Goal: Transaction & Acquisition: Purchase product/service

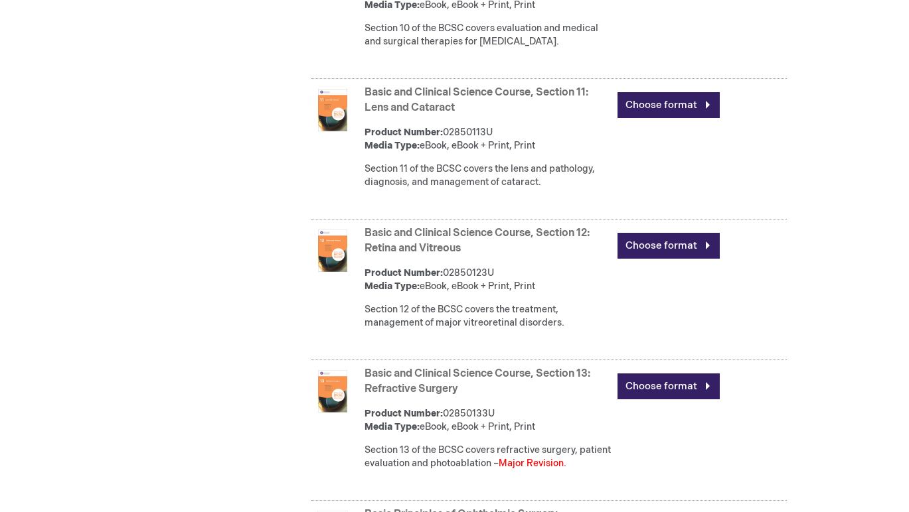
scroll to position [2063, 0]
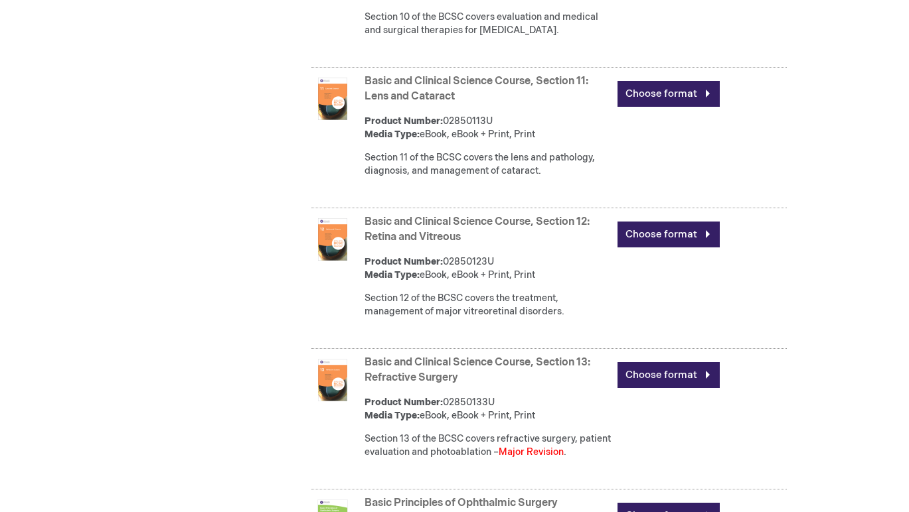
click at [336, 257] on img at bounding box center [332, 239] width 42 height 42
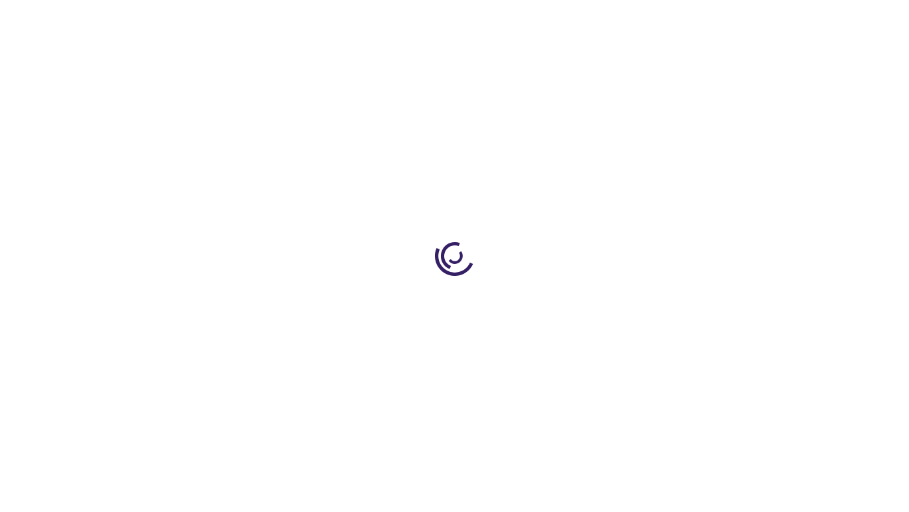
type input "0"
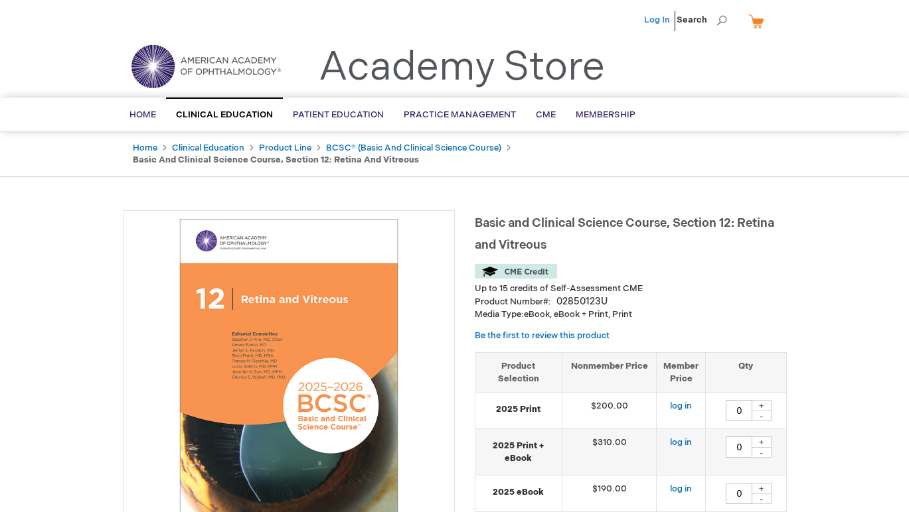
click at [659, 20] on link "Log In" at bounding box center [657, 20] width 26 height 11
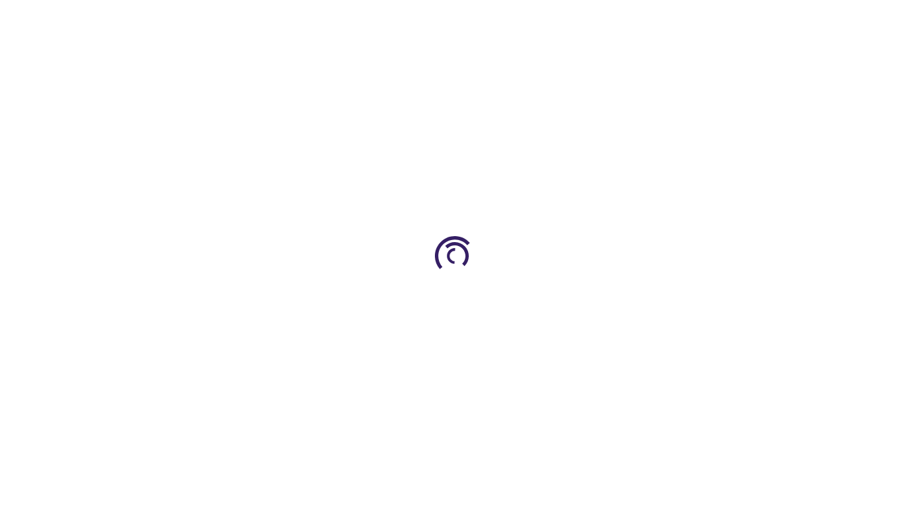
type input "0"
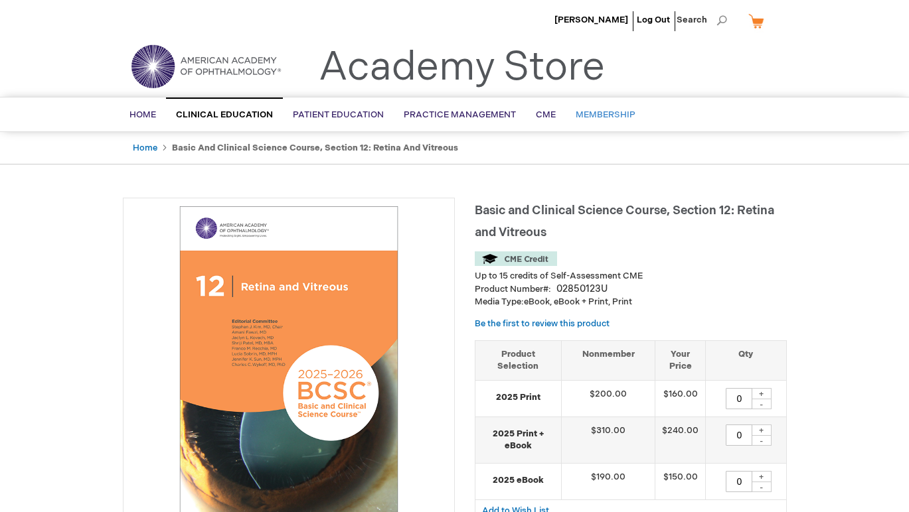
click at [607, 116] on span "Membership" at bounding box center [605, 115] width 60 height 11
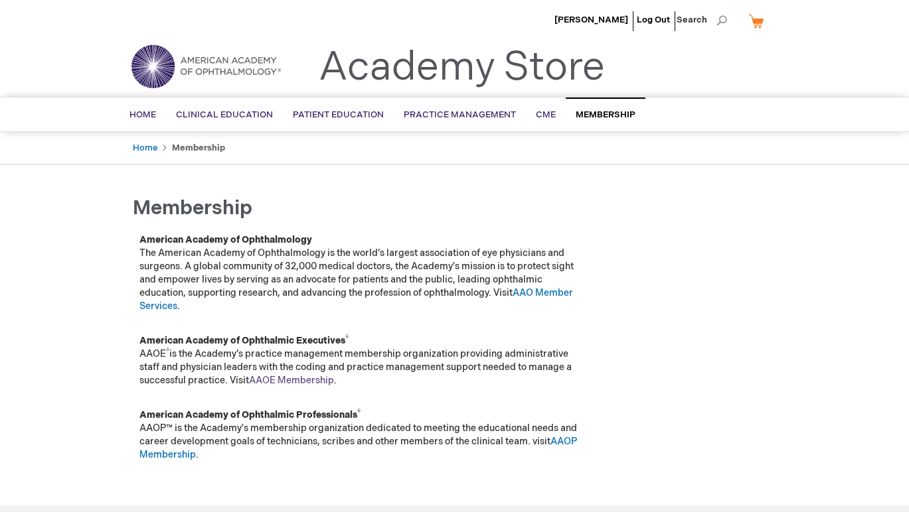
click at [287, 381] on link "AAOE Membership" at bounding box center [291, 380] width 85 height 11
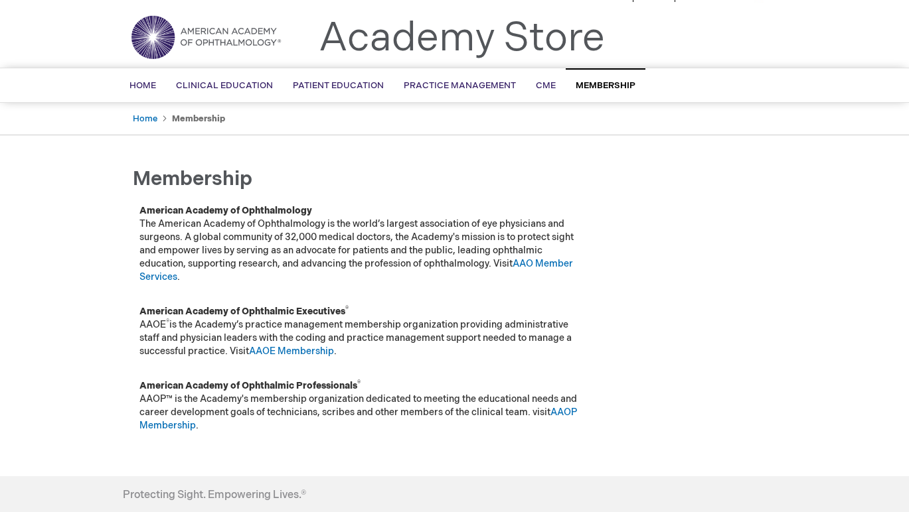
scroll to position [28, 0]
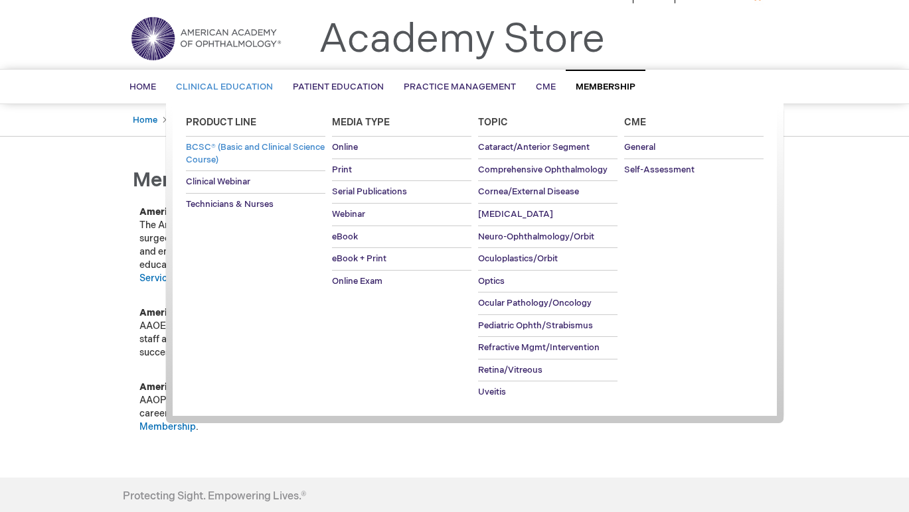
click at [232, 153] on link "BCSC® (Basic and Clinical Science Course)" at bounding box center [255, 154] width 139 height 34
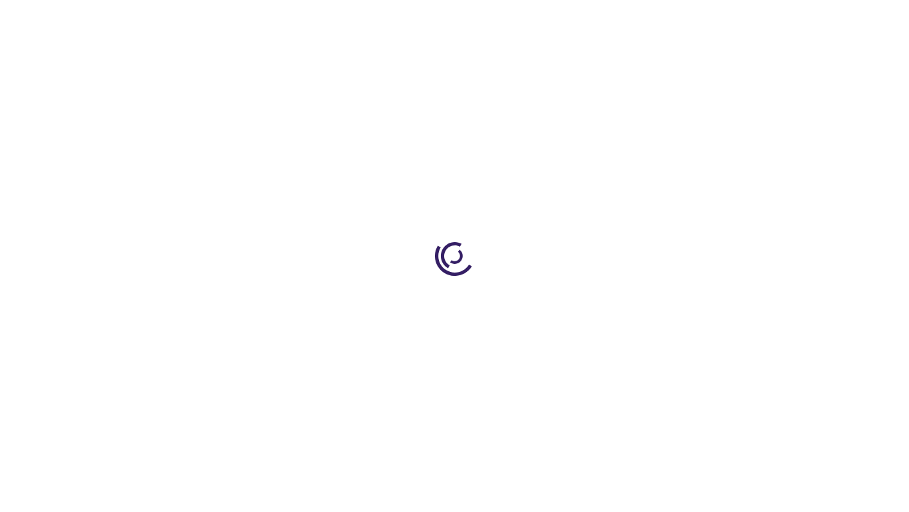
type input "0"
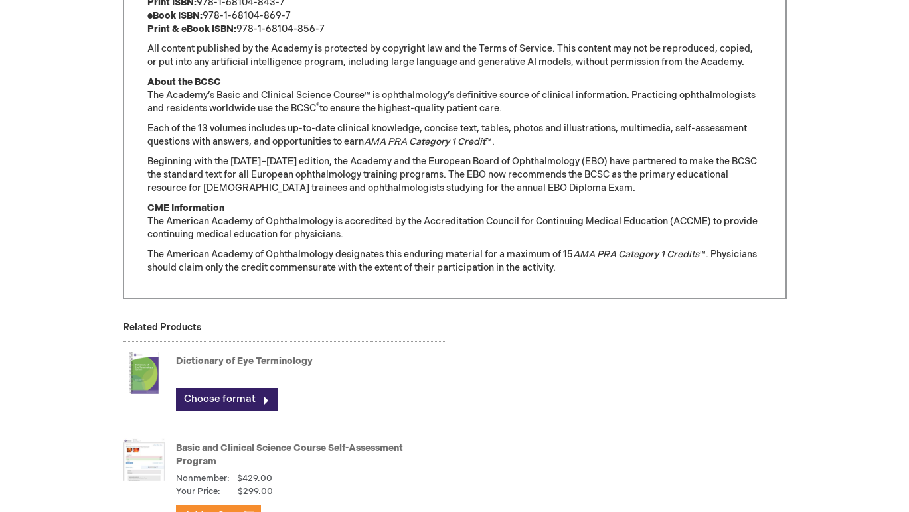
scroll to position [829, 0]
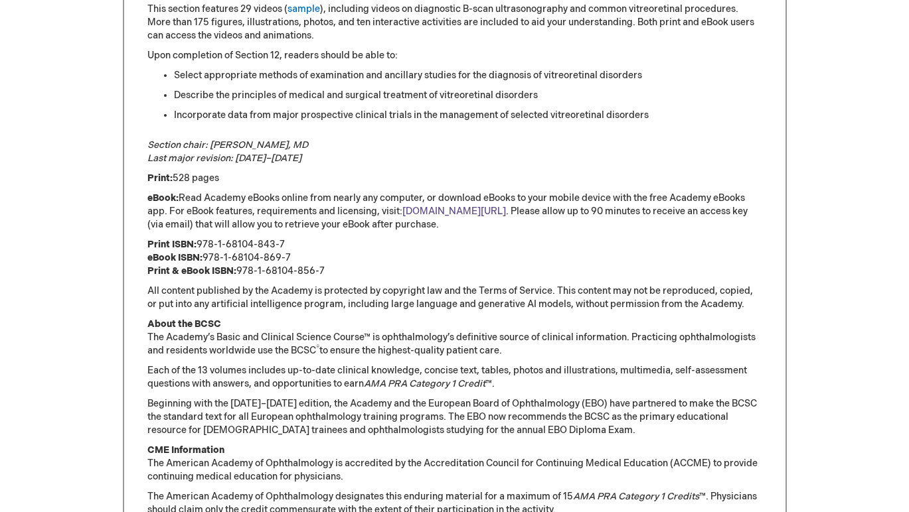
click at [450, 209] on link "aao.org/ebooks" at bounding box center [454, 211] width 104 height 11
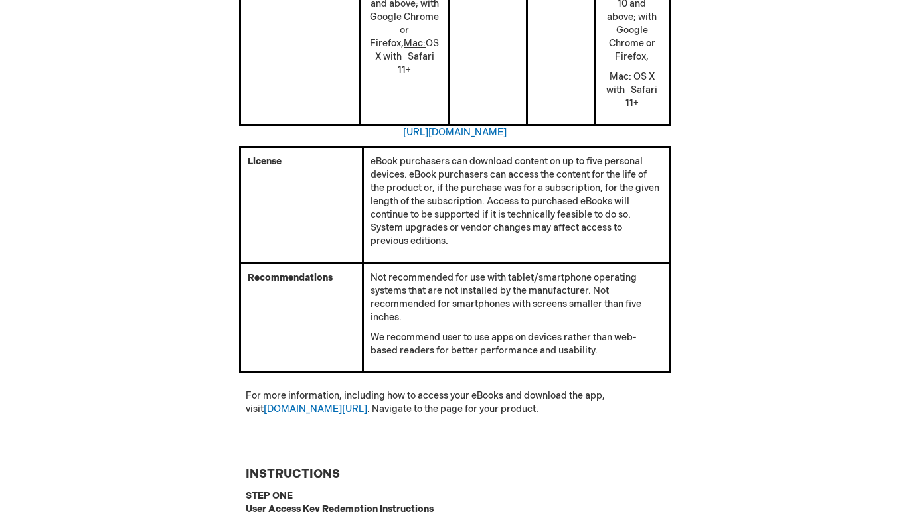
scroll to position [722, 0]
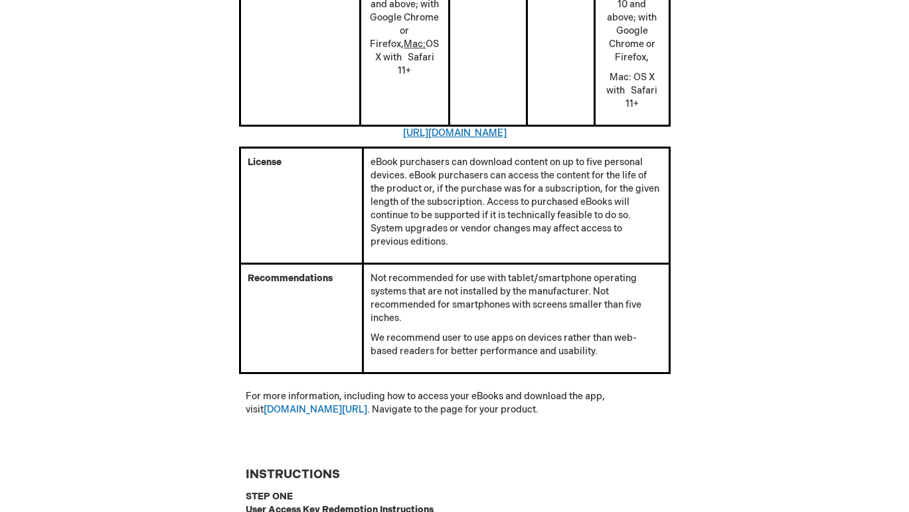
click at [443, 131] on link "[URL][DOMAIN_NAME]" at bounding box center [455, 132] width 104 height 11
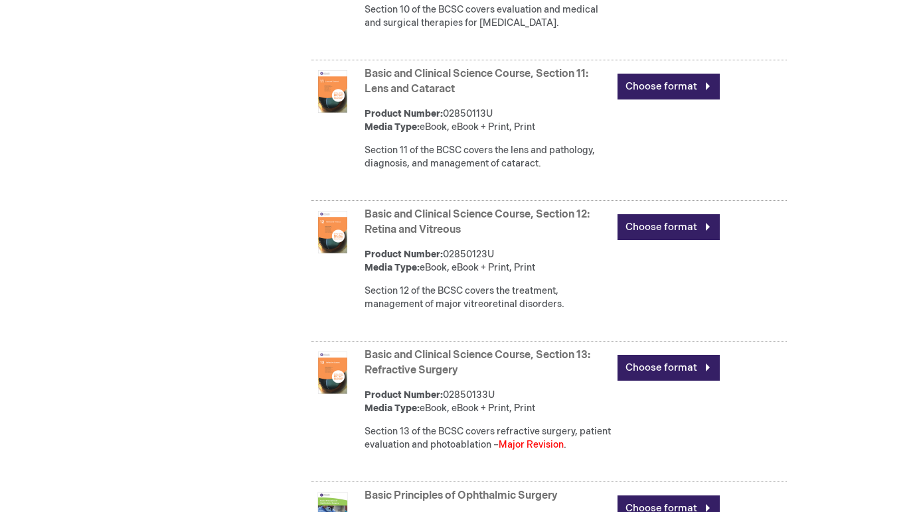
scroll to position [2047, 0]
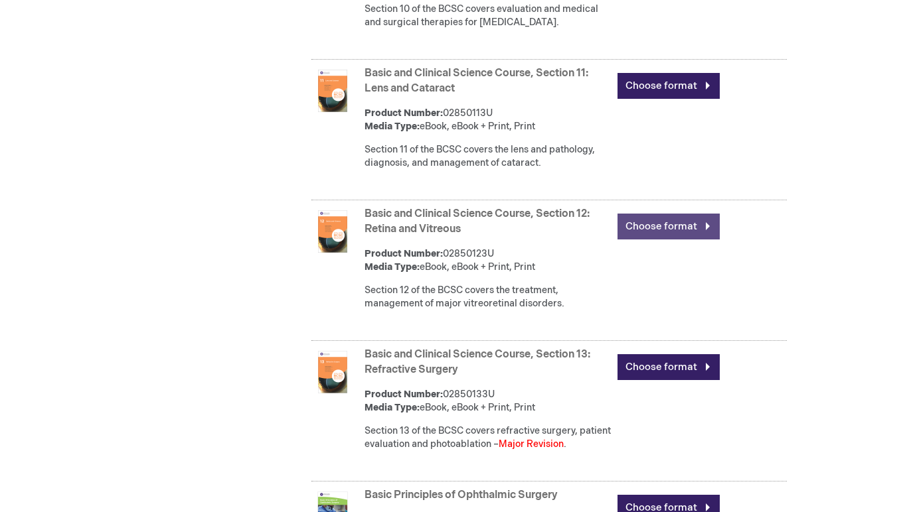
click at [659, 234] on link "Choose format" at bounding box center [668, 227] width 102 height 26
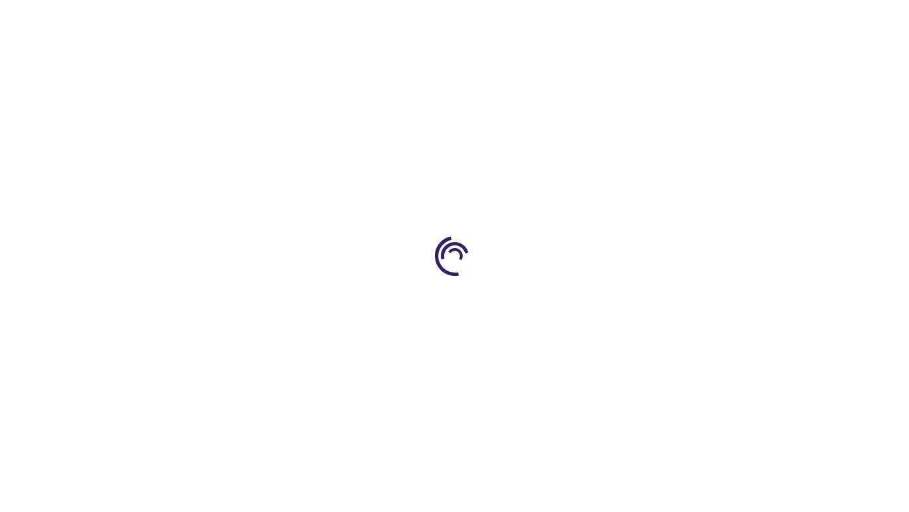
type input "0"
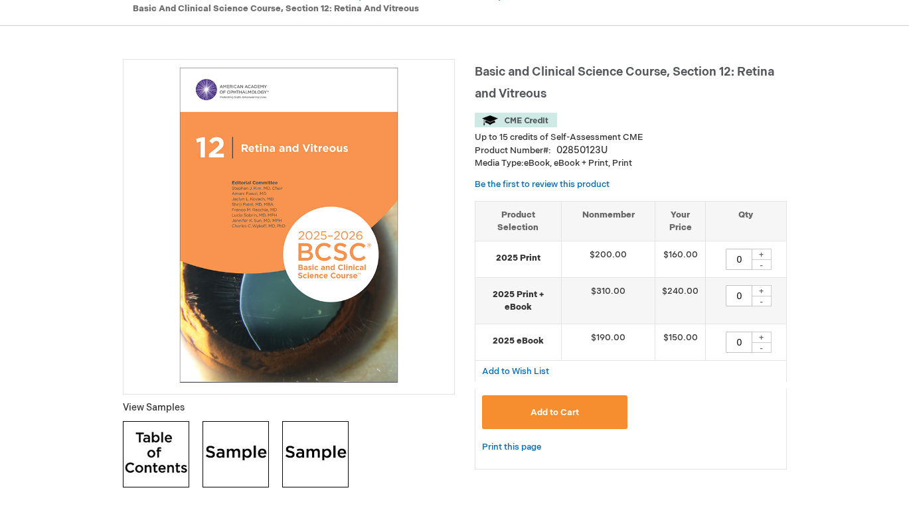
scroll to position [159, 0]
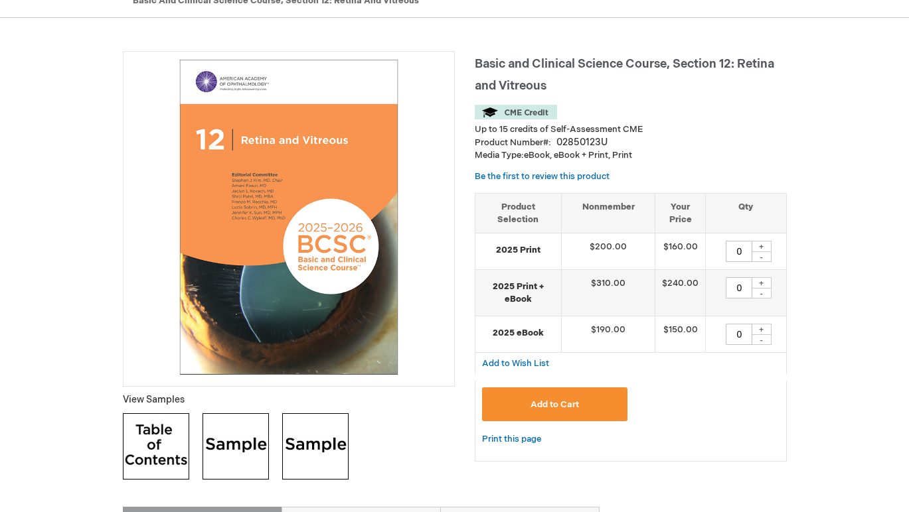
click at [764, 327] on div "+" at bounding box center [761, 329] width 20 height 11
type input "1"
click at [542, 402] on span "Add to Cart" at bounding box center [554, 405] width 48 height 11
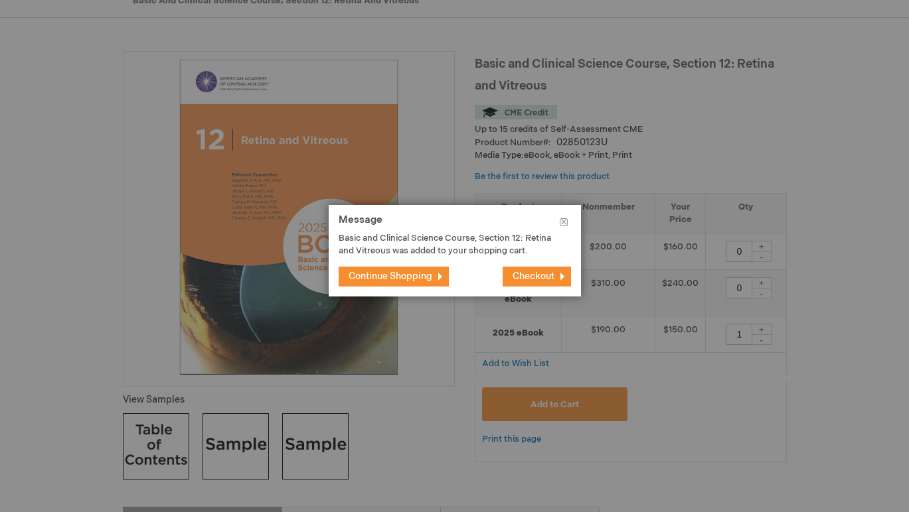
click at [531, 282] on span "Checkout" at bounding box center [533, 276] width 42 height 11
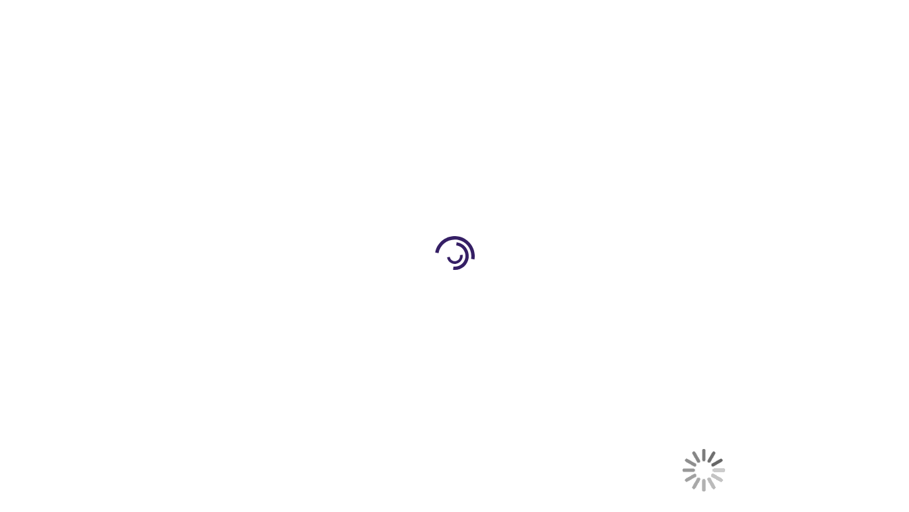
select select "CA"
select select "76"
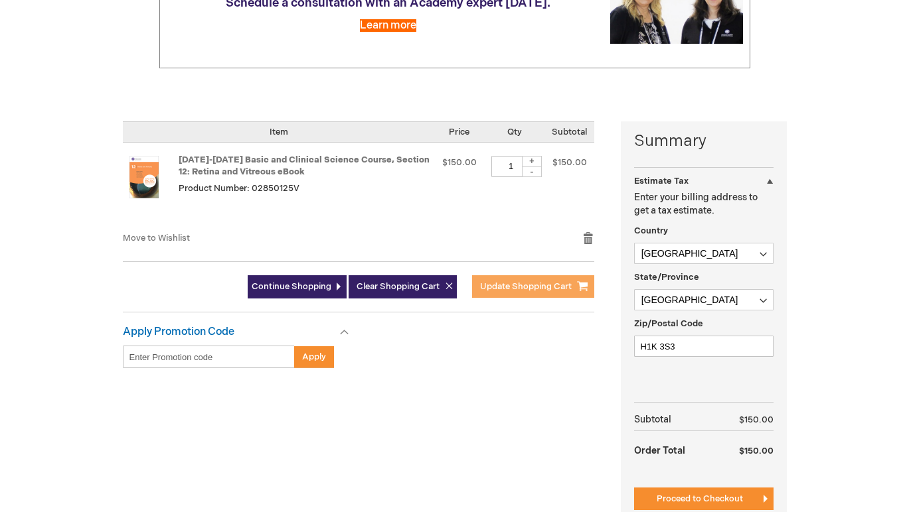
scroll to position [219, 0]
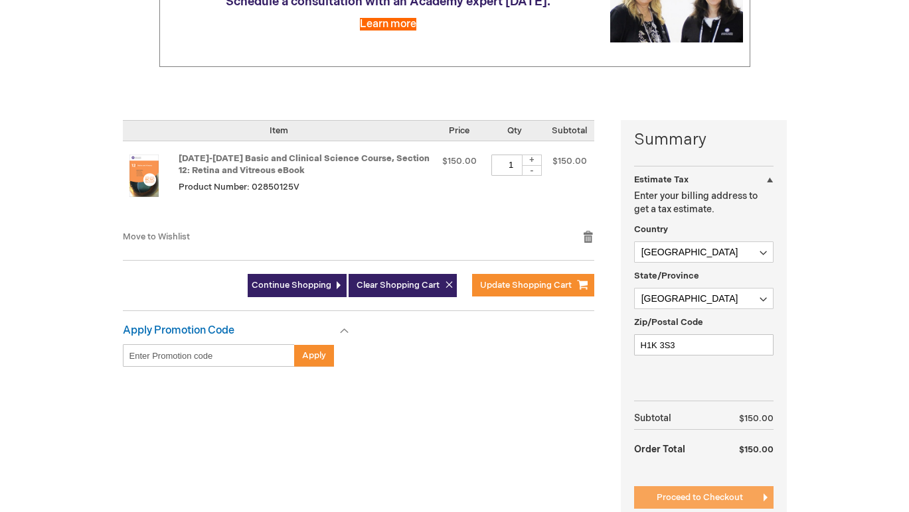
click at [686, 492] on span "Proceed to Checkout" at bounding box center [699, 497] width 86 height 11
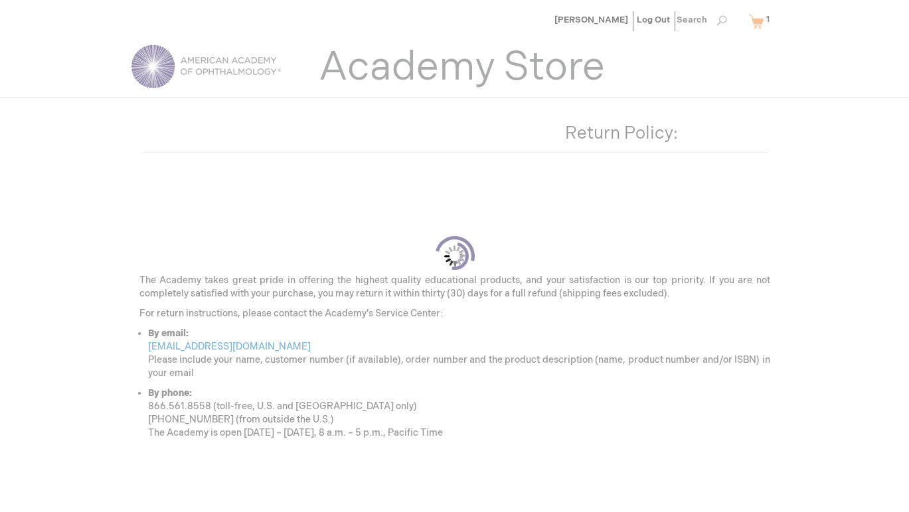
scroll to position [181, 0]
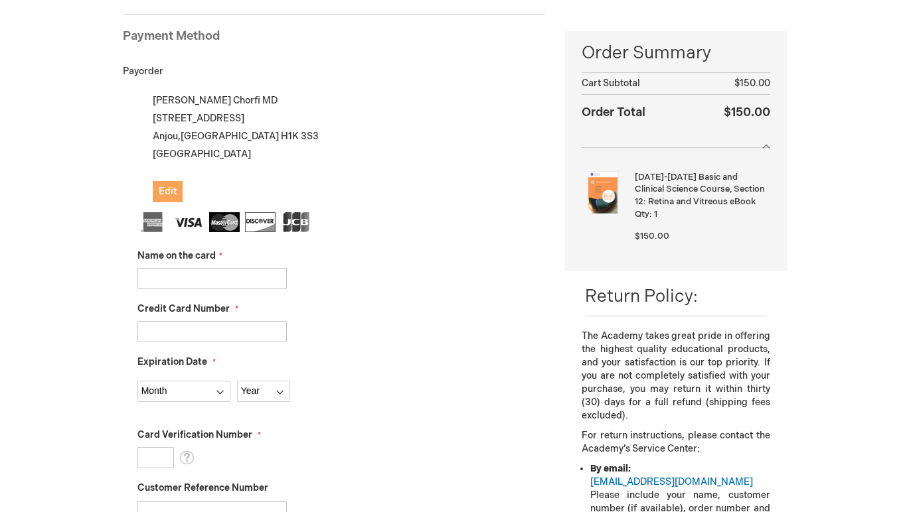
click at [166, 186] on span "Edit" at bounding box center [168, 191] width 18 height 11
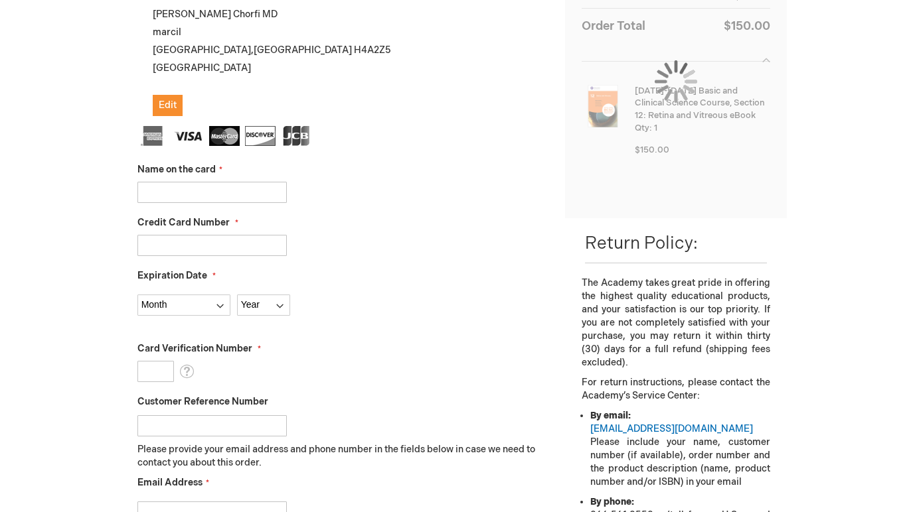
scroll to position [269, 0]
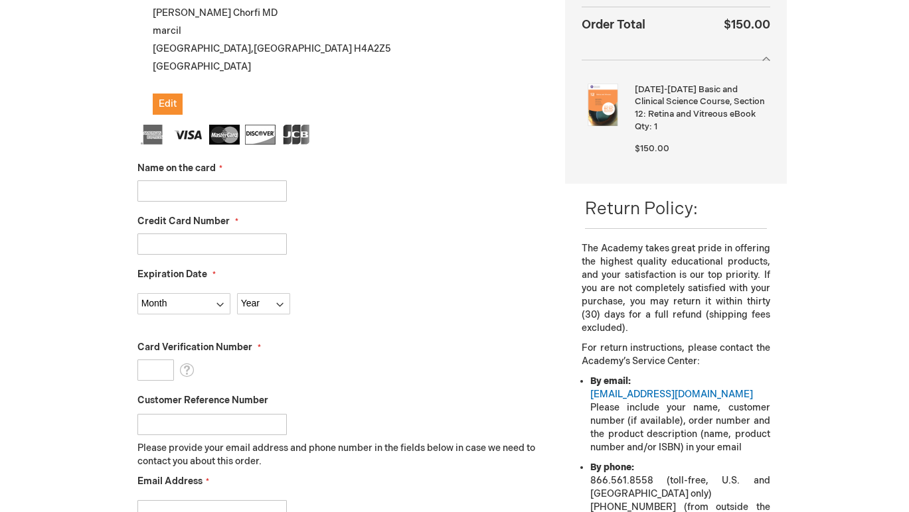
click at [196, 193] on input "Name on the card" at bounding box center [211, 191] width 149 height 21
click at [192, 243] on input "Credit Card Number" at bounding box center [211, 244] width 149 height 21
type input "[PERSON_NAME]"
type input "[CREDIT_CARD_NUMBER]"
select select "4"
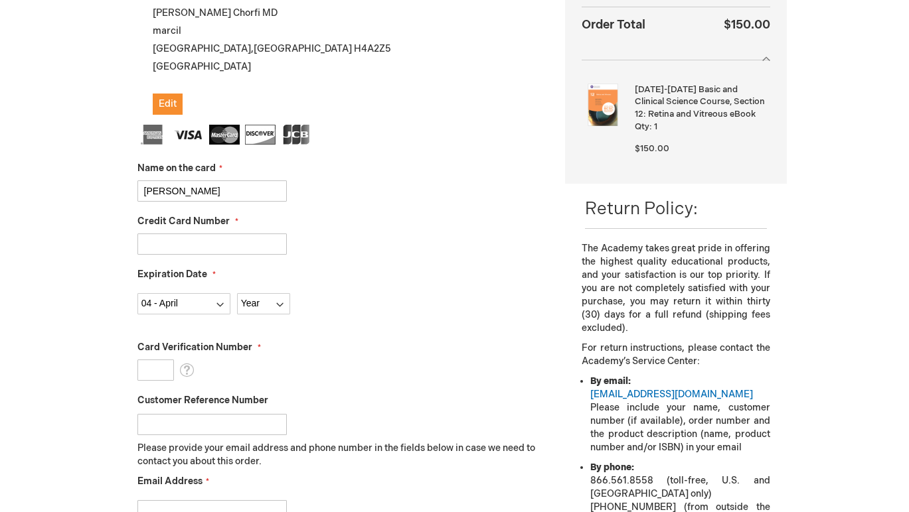
select select "2025"
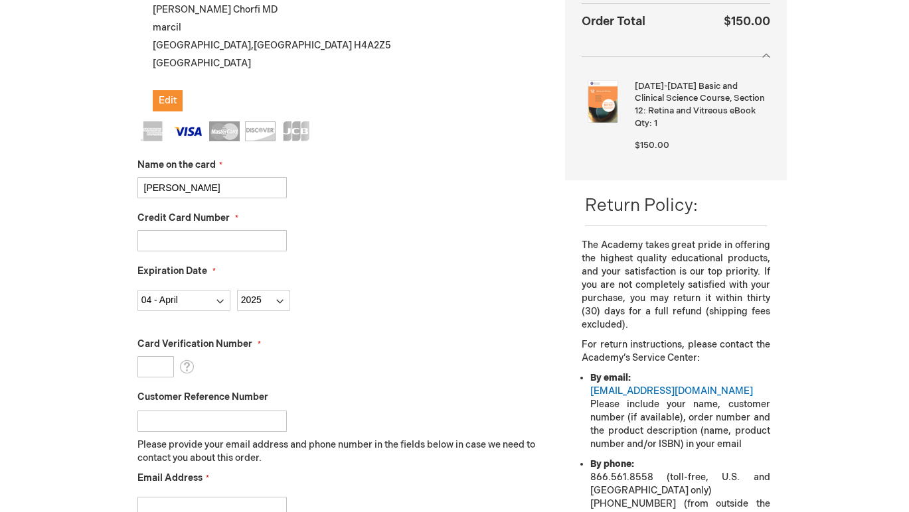
click at [241, 230] on input "4900802002532556" at bounding box center [211, 240] width 149 height 21
drag, startPoint x: 240, startPoint y: 238, endPoint x: 141, endPoint y: 243, distance: 99.0
click at [141, 243] on input "4900802002532556" at bounding box center [211, 240] width 149 height 21
click at [271, 241] on input "Credit Card Number" at bounding box center [211, 240] width 149 height 21
click at [294, 287] on div "Month 01 - January 02 - February 03 - March 04 - April 05 - May 06 - June 07 - …" at bounding box center [341, 297] width 408 height 28
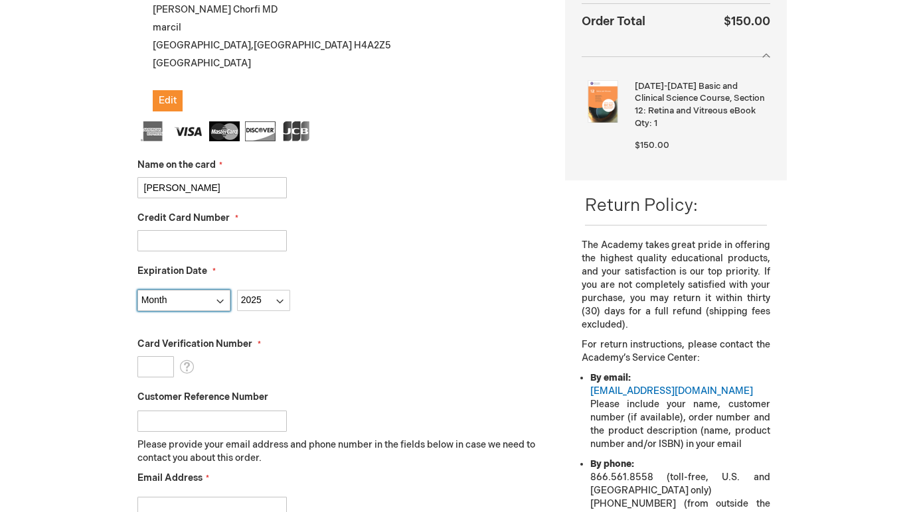
select select
click at [244, 252] on fieldset "Name on the card Sarah Chorfi Credit Card Number Expiration Date" at bounding box center [341, 356] width 408 height 470
click at [246, 244] on input "Credit Card Number" at bounding box center [211, 240] width 149 height 21
click at [276, 244] on input "Credit Card Number" at bounding box center [211, 240] width 149 height 21
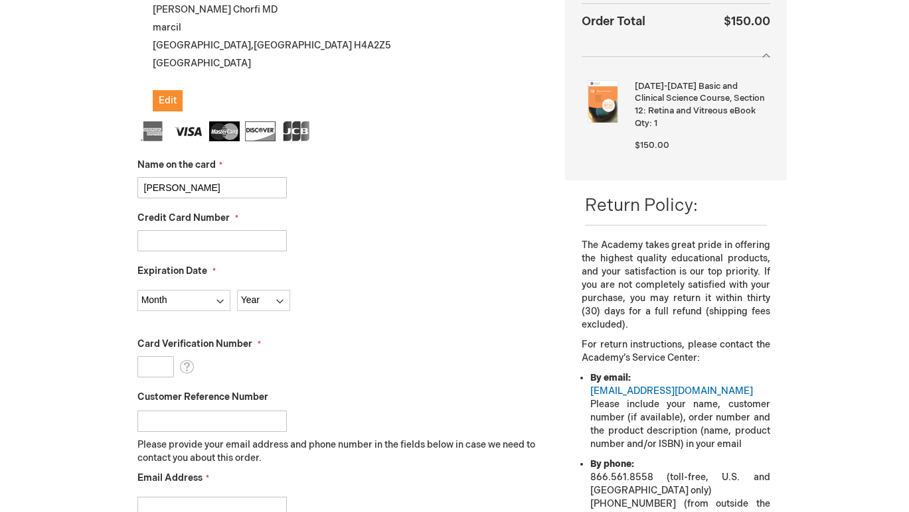
click at [234, 242] on input "Credit Card Number" at bounding box center [211, 240] width 149 height 21
type input "4516070105829917"
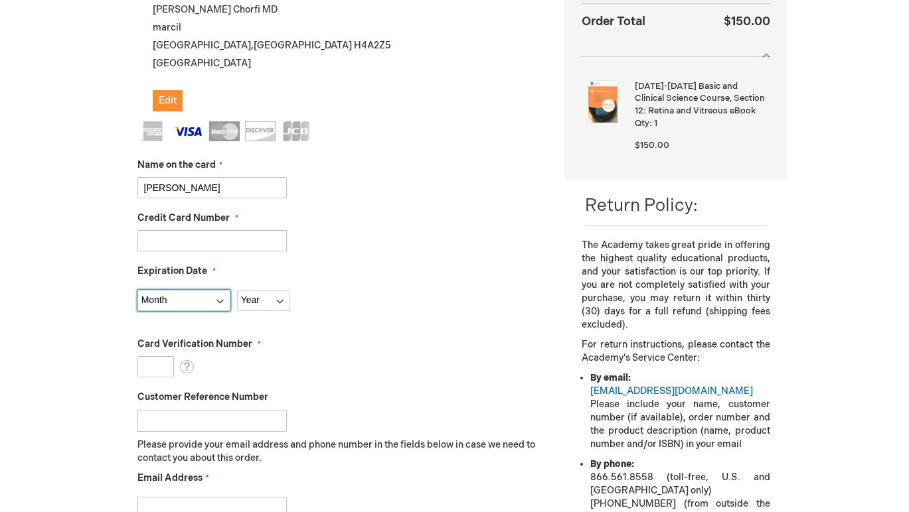
select select "8"
select select "2026"
click at [153, 364] on input "Card Verification Number" at bounding box center [155, 366] width 37 height 21
type input "434"
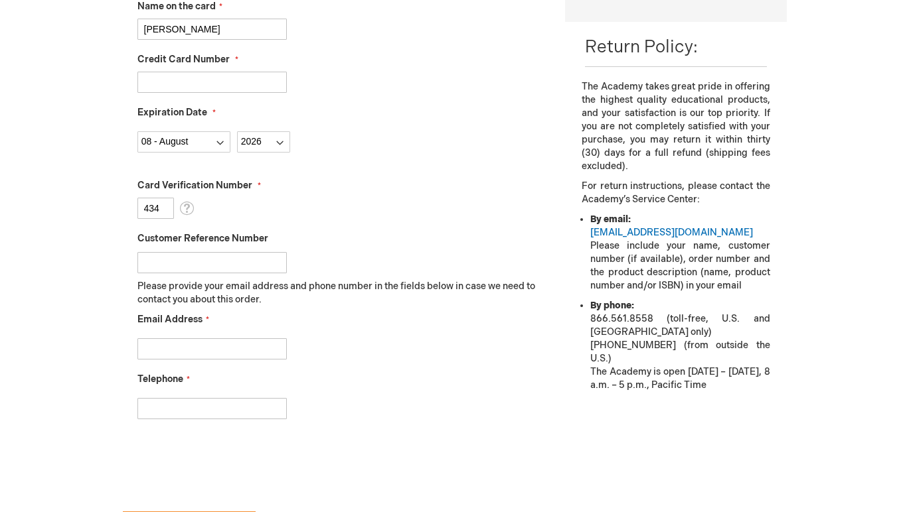
scroll to position [445, 0]
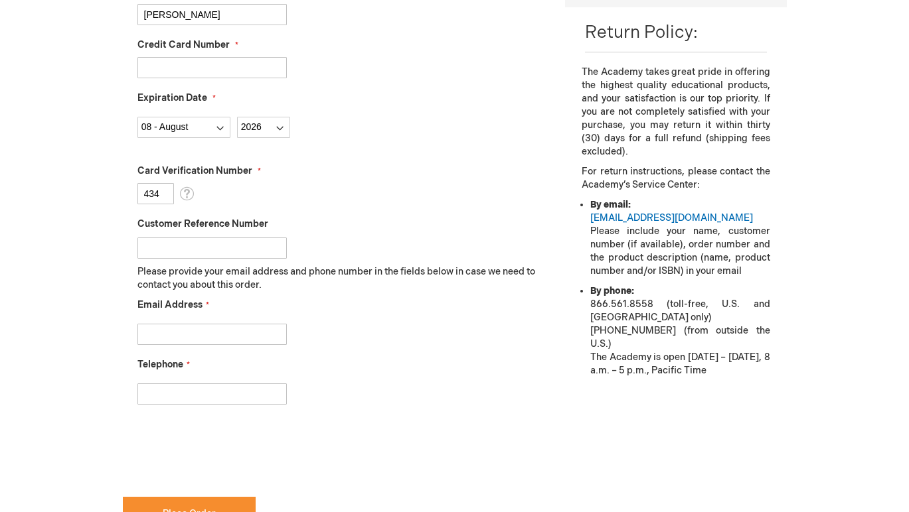
click at [167, 346] on fieldset "Name on the card Sarah Chorfi Credit Card Number 4516070105829917 Expiration Da…" at bounding box center [341, 183] width 408 height 470
click at [167, 335] on input "Email Address" at bounding box center [211, 334] width 149 height 21
type input "sarahchorfi@hotmail.com"
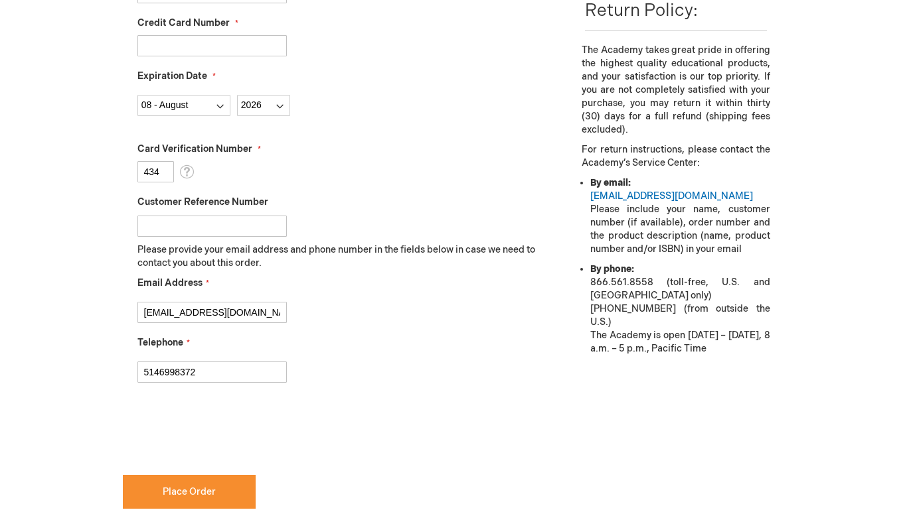
scroll to position [468, 0]
type input "5146998372"
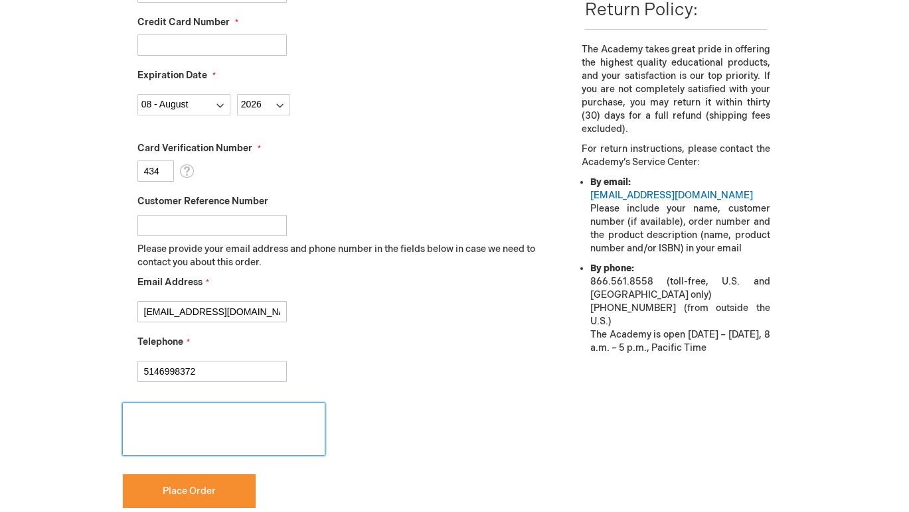
checkbox input "true"
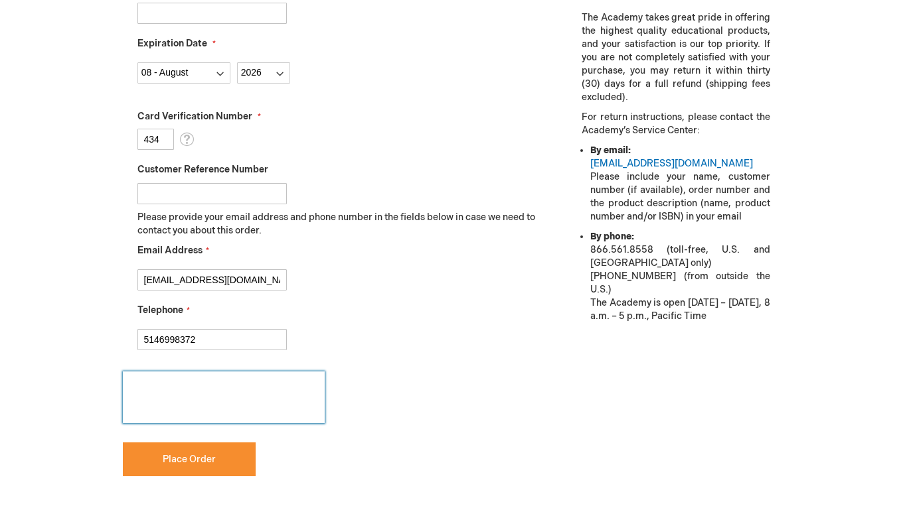
scroll to position [512, 0]
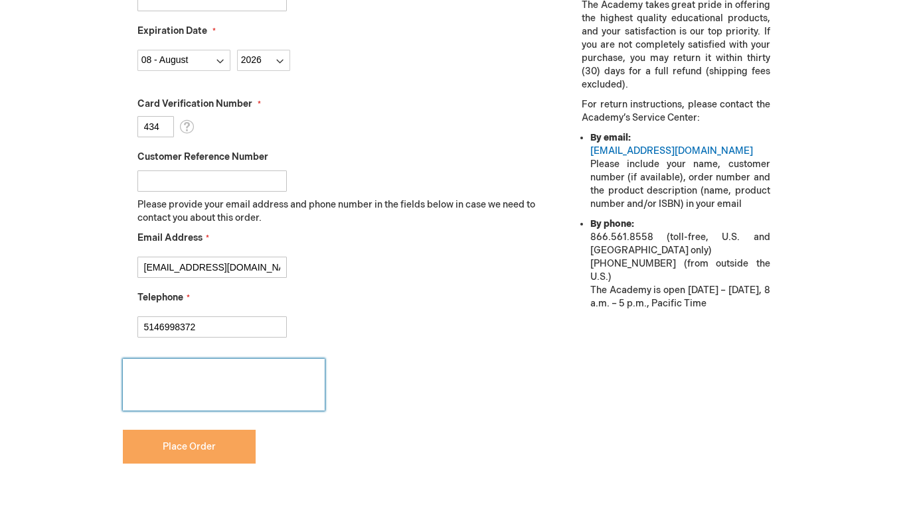
click at [165, 442] on span "Place Order" at bounding box center [189, 446] width 53 height 11
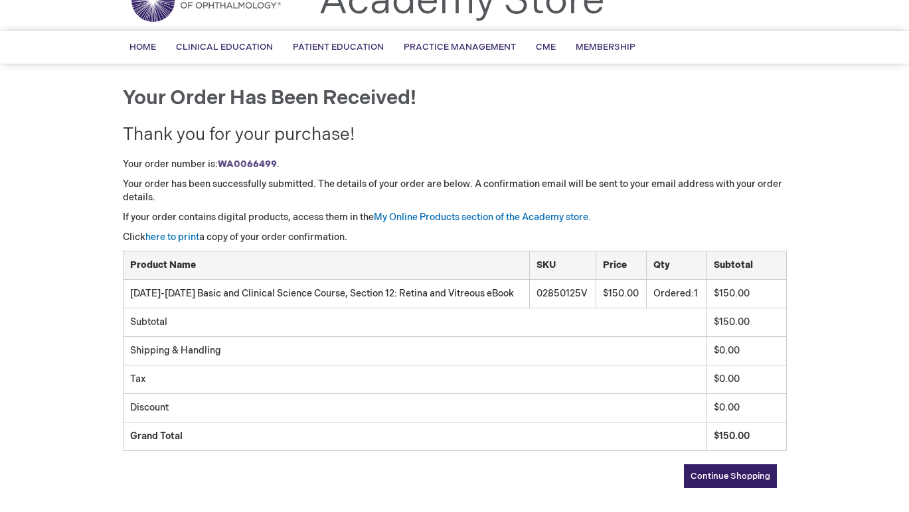
scroll to position [66, 0]
click at [191, 240] on link "here to print" at bounding box center [172, 237] width 54 height 11
click at [488, 215] on link "My Online Products section of the Academy store." at bounding box center [482, 217] width 217 height 11
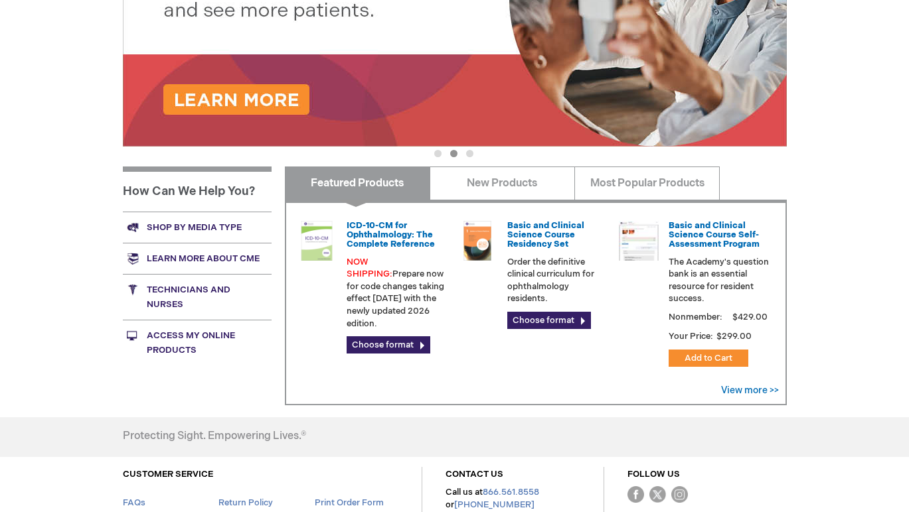
scroll to position [308, 0]
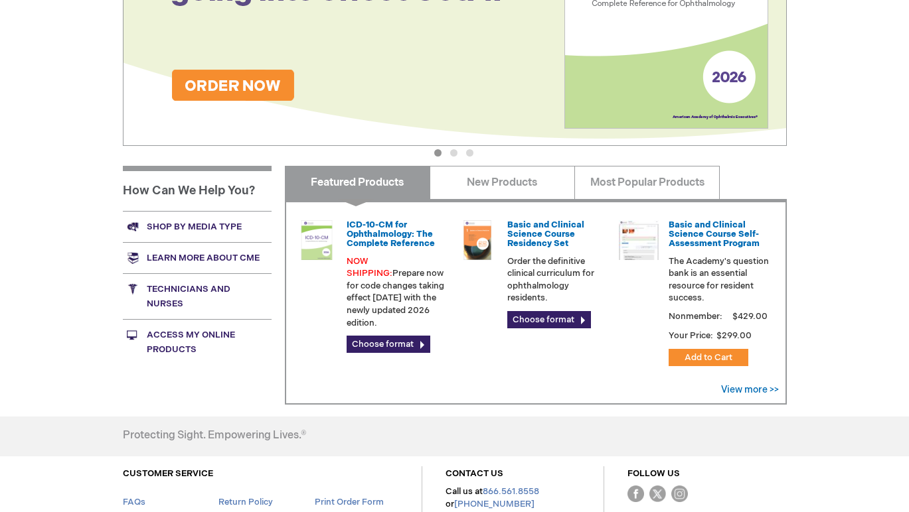
click at [176, 341] on link "Access My Online Products" at bounding box center [197, 342] width 149 height 46
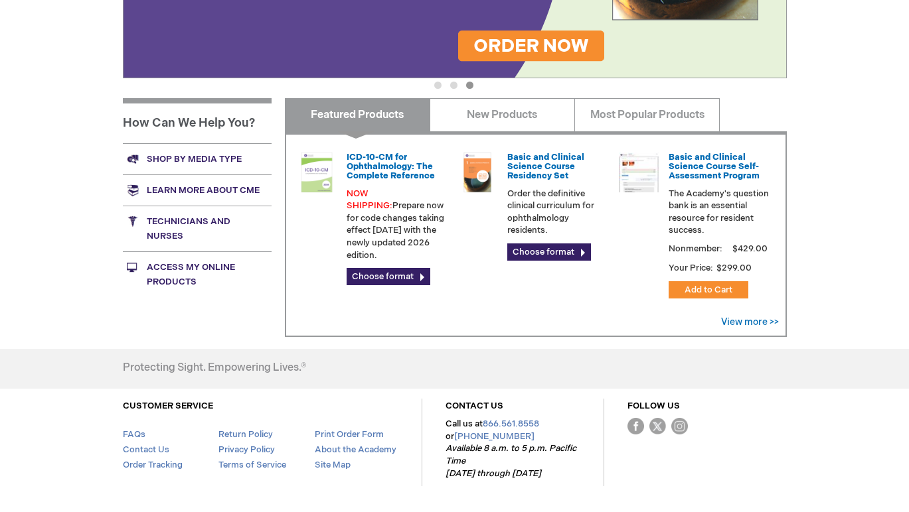
scroll to position [380, 0]
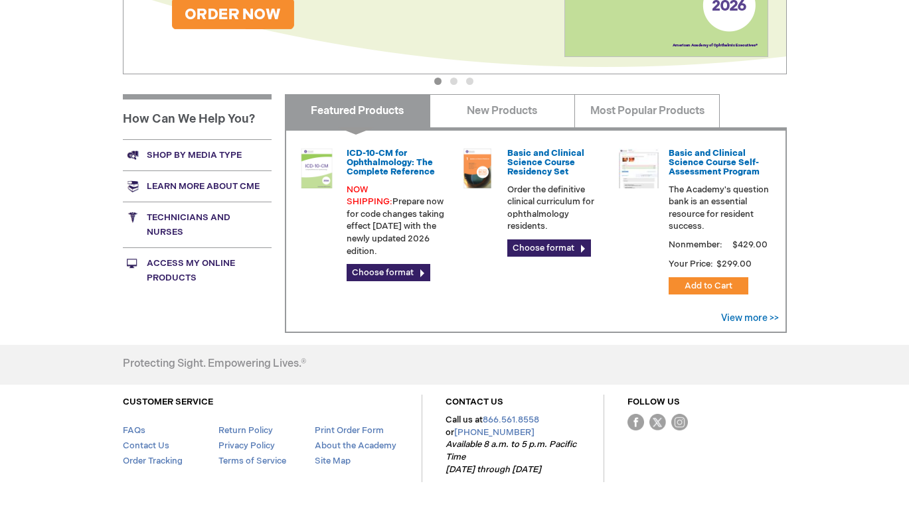
click at [173, 264] on link "Access My Online Products" at bounding box center [197, 271] width 149 height 46
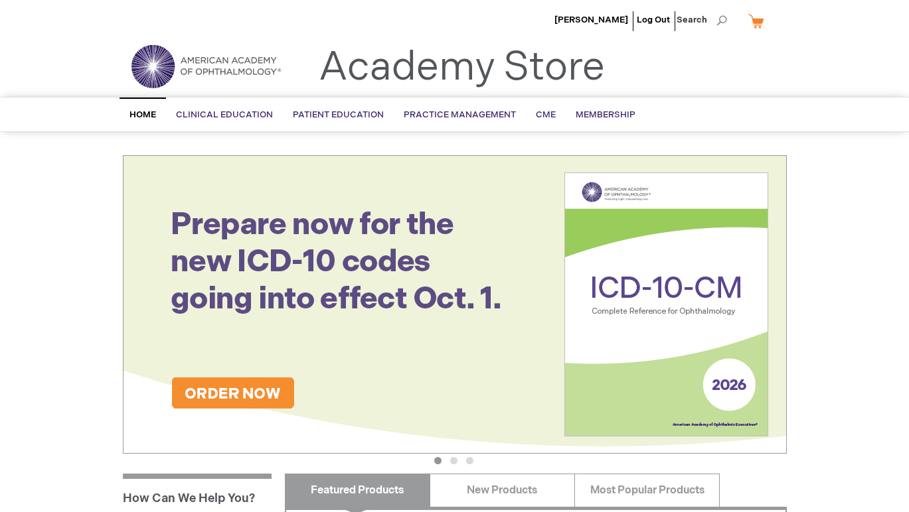
scroll to position [0, 0]
click at [602, 22] on span "[PERSON_NAME]" at bounding box center [591, 20] width 74 height 11
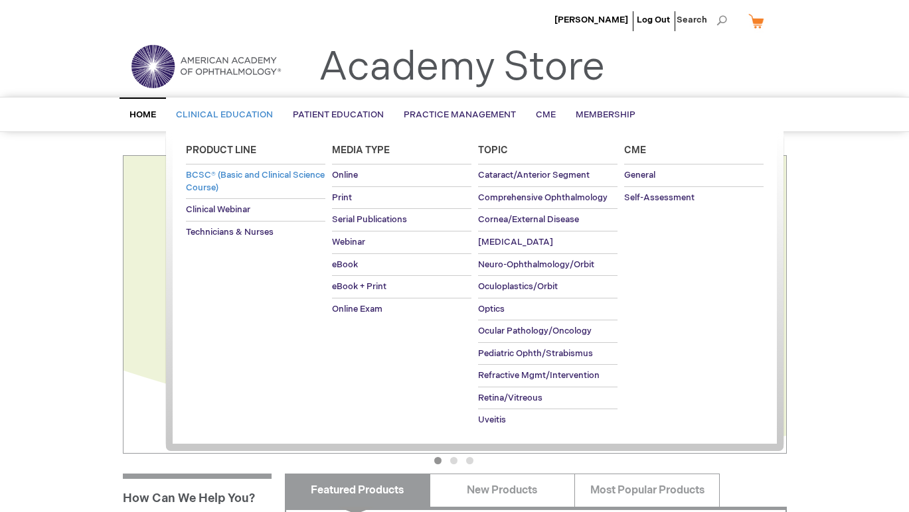
click at [229, 185] on span "BCSC® (Basic and Clinical Science Course)" at bounding box center [255, 181] width 139 height 23
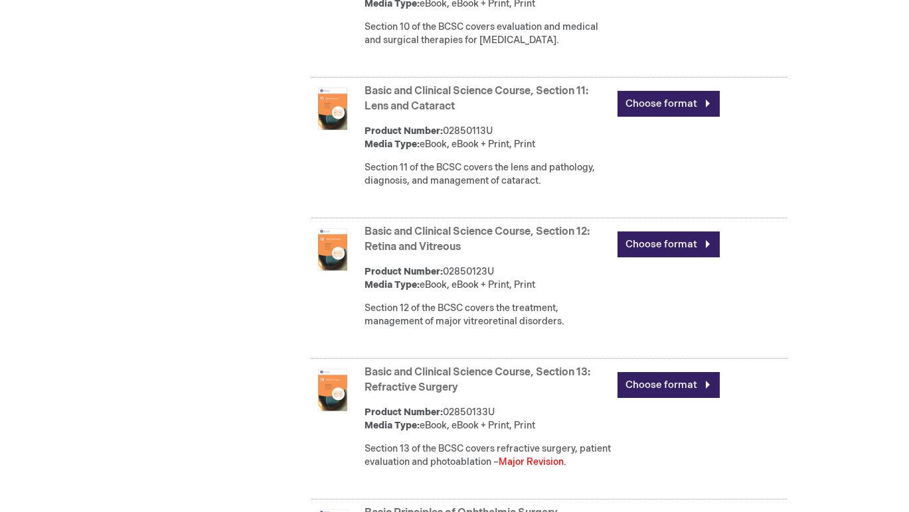
scroll to position [2029, 0]
click at [411, 254] on link "Basic and Clinical Science Course, Section 12: Retina and Vitreous" at bounding box center [476, 240] width 225 height 28
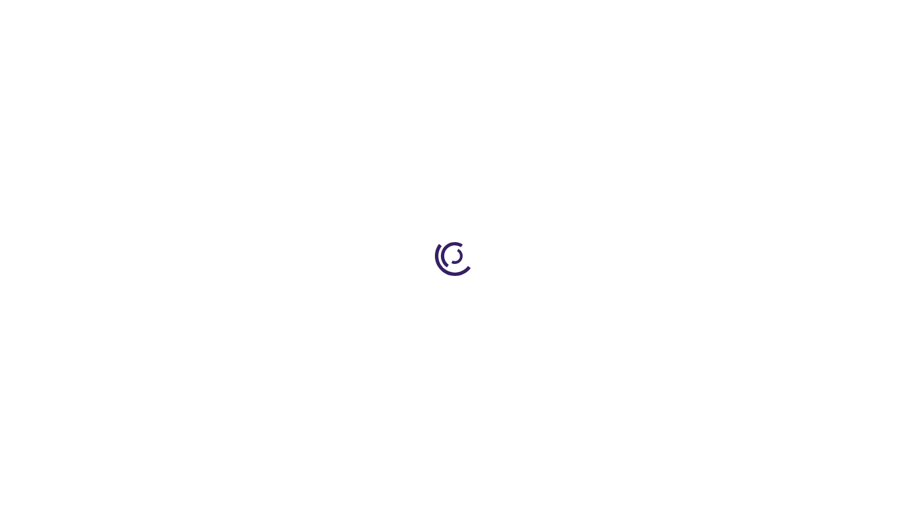
type input "0"
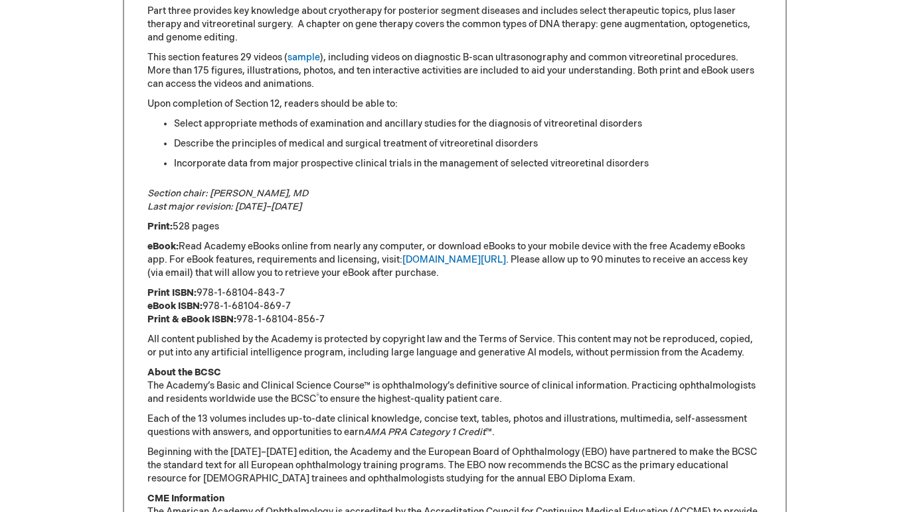
scroll to position [796, 0]
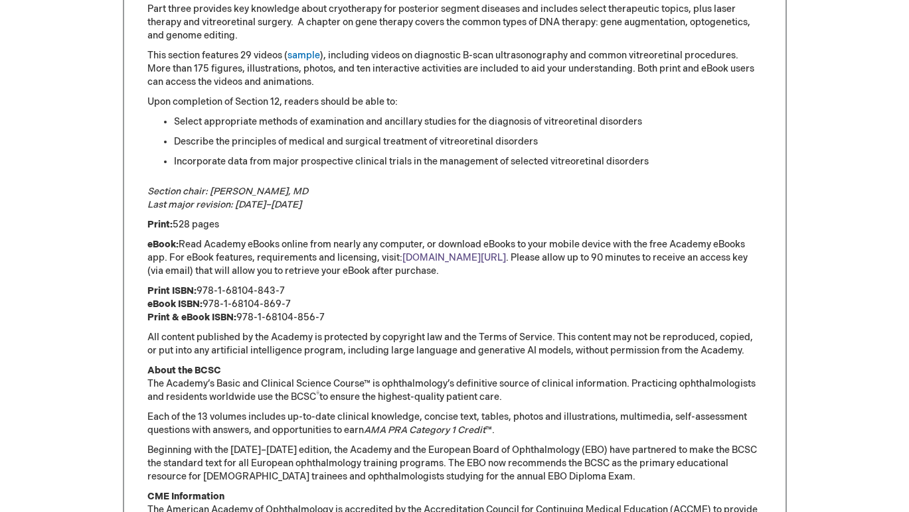
click at [426, 259] on link "[DOMAIN_NAME][URL]" at bounding box center [454, 257] width 104 height 11
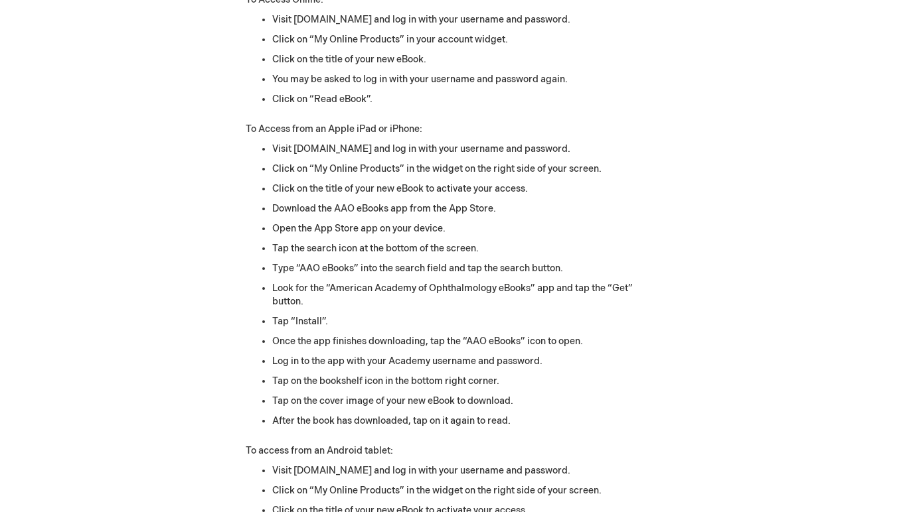
scroll to position [1462, 0]
drag, startPoint x: 336, startPoint y: 206, endPoint x: 409, endPoint y: 208, distance: 72.4
click at [409, 208] on li "Download the AAO eBooks app from the App Store." at bounding box center [468, 208] width 392 height 13
copy li "AAO eBooks app"
click at [359, 261] on li "Type “AAO eBooks” into the search field and tap the search button." at bounding box center [468, 267] width 392 height 13
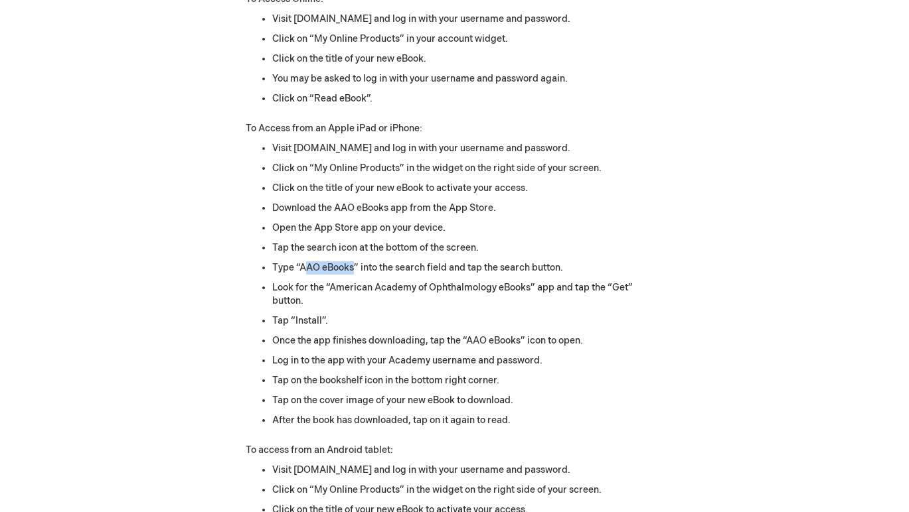
drag, startPoint x: 302, startPoint y: 263, endPoint x: 355, endPoint y: 265, distance: 53.1
click at [355, 265] on li "Type “AAO eBooks” into the search field and tap the search button." at bounding box center [468, 267] width 392 height 13
copy li "AO eBooks"
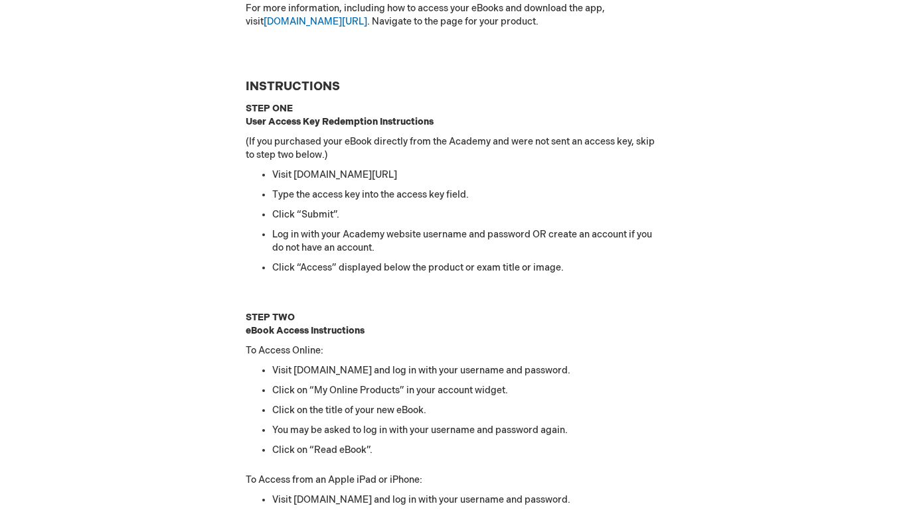
scroll to position [1103, 0]
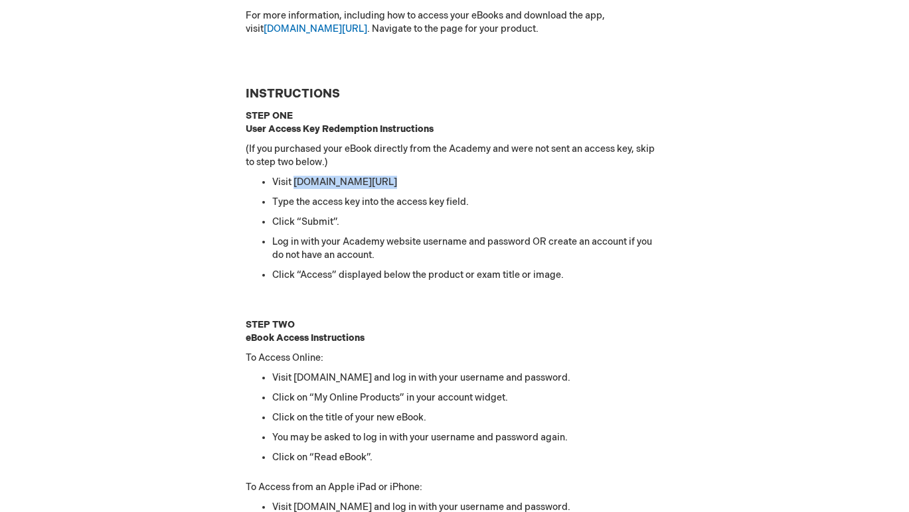
drag, startPoint x: 390, startPoint y: 179, endPoint x: 295, endPoint y: 182, distance: 95.6
click at [295, 182] on li "Visit aao.org/accesskeys" at bounding box center [468, 182] width 392 height 13
copy li "aao.org/accesskeys"
click at [777, 2] on div "Features and Requirements for Academy eBooks Updated 6/2025 Online Reader (via …" at bounding box center [455, 125] width 664 height 2065
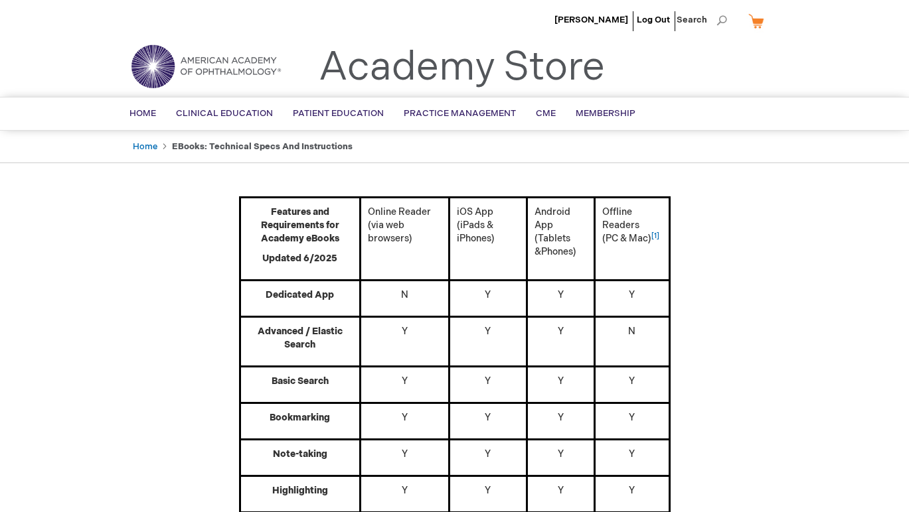
scroll to position [7, 0]
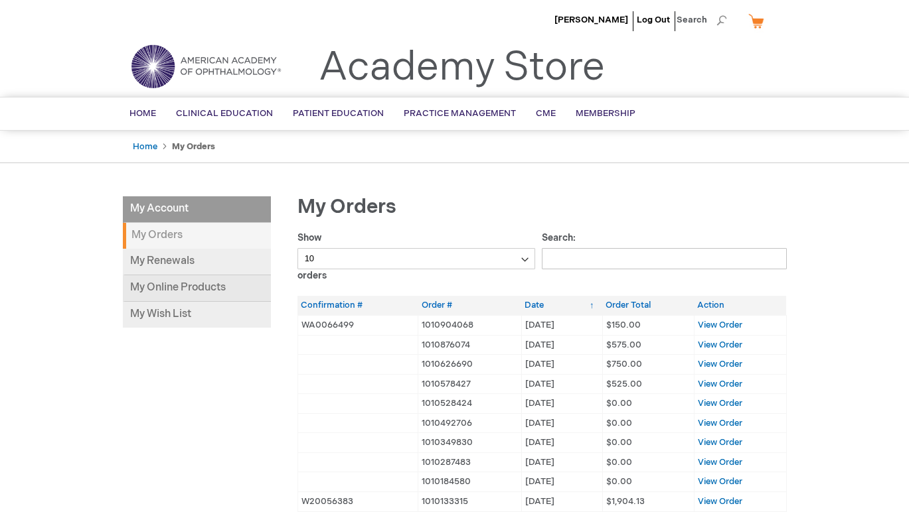
click at [191, 285] on link "My Online Products" at bounding box center [197, 288] width 148 height 27
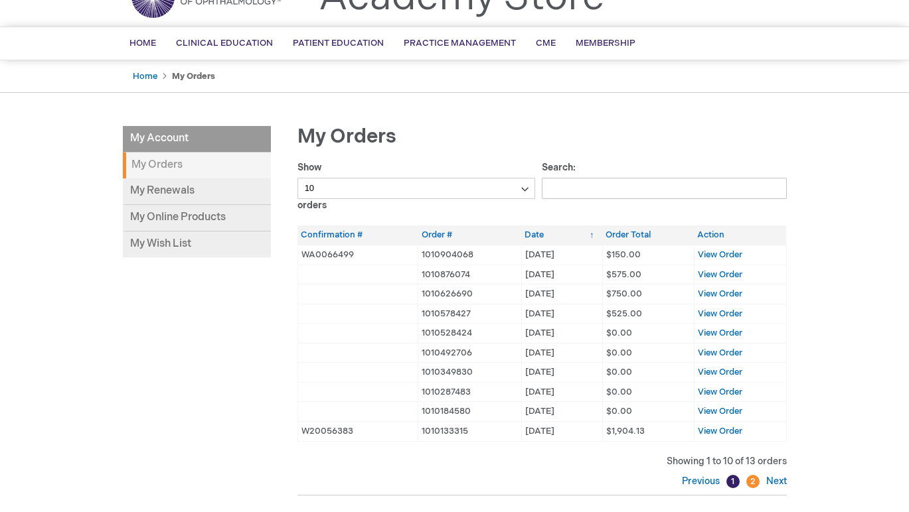
scroll to position [71, 0]
click at [732, 250] on span "View Order" at bounding box center [720, 254] width 44 height 11
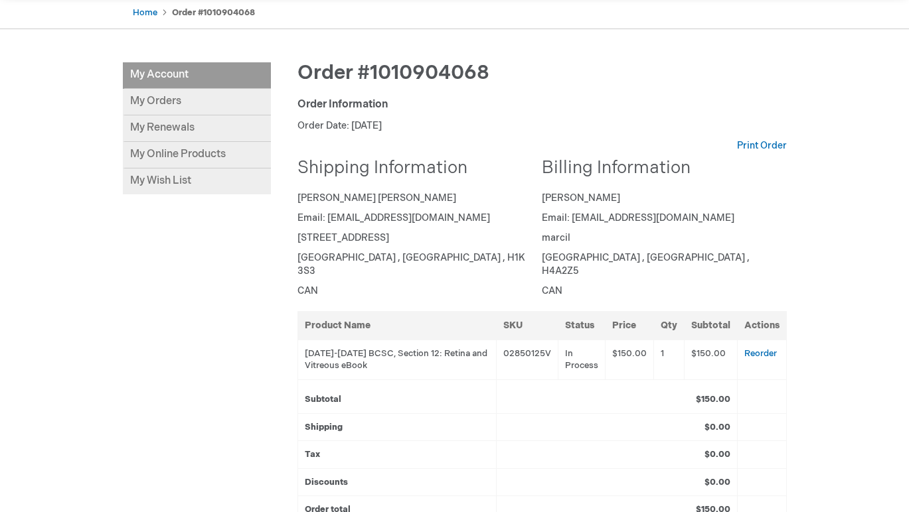
scroll to position [110, 0]
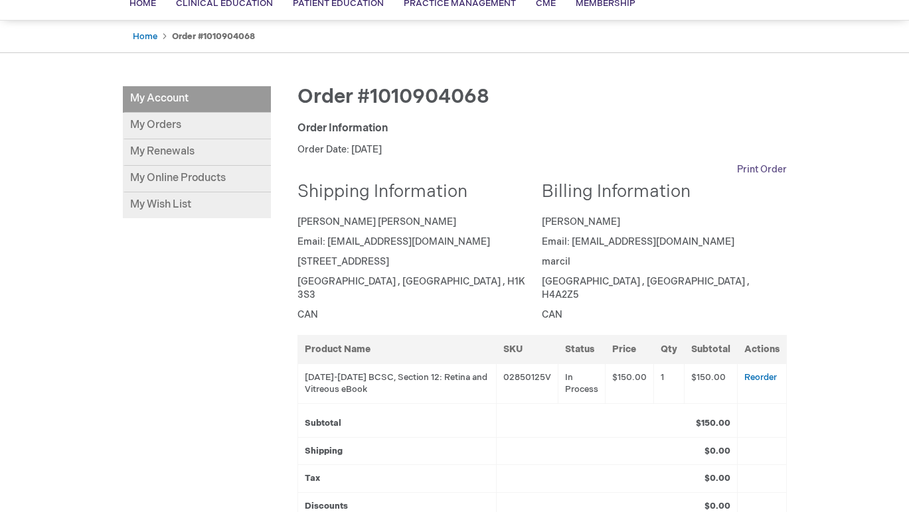
click at [771, 167] on link "Print Order" at bounding box center [762, 169] width 50 height 13
click at [228, 173] on link "My Online Products" at bounding box center [197, 179] width 148 height 27
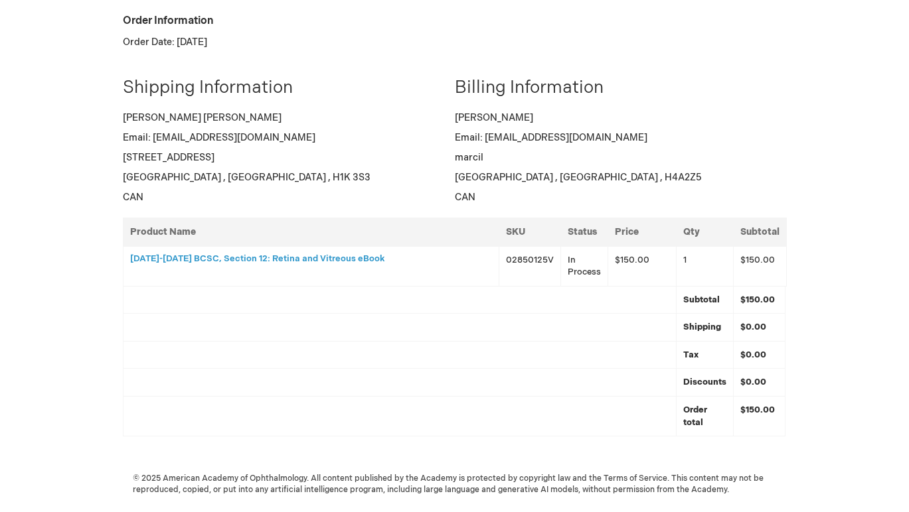
scroll to position [84, 0]
click at [303, 261] on h3 "[DATE]-[DATE] BCSC, Section 12: Retina and Vitreous eBook" at bounding box center [311, 259] width 362 height 9
click at [297, 257] on h3 "[DATE]-[DATE] BCSC, Section 12: Retina and Vitreous eBook" at bounding box center [311, 259] width 362 height 9
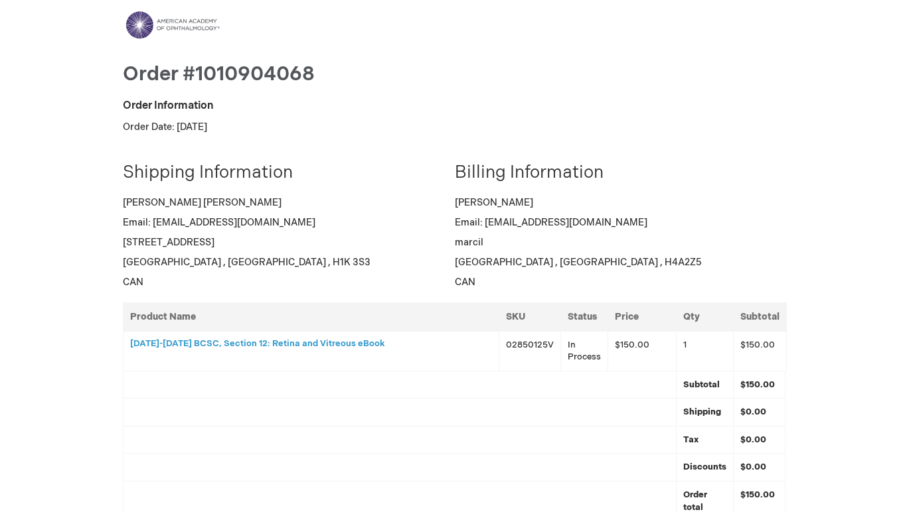
scroll to position [0, 0]
